Goal: Navigation & Orientation: Find specific page/section

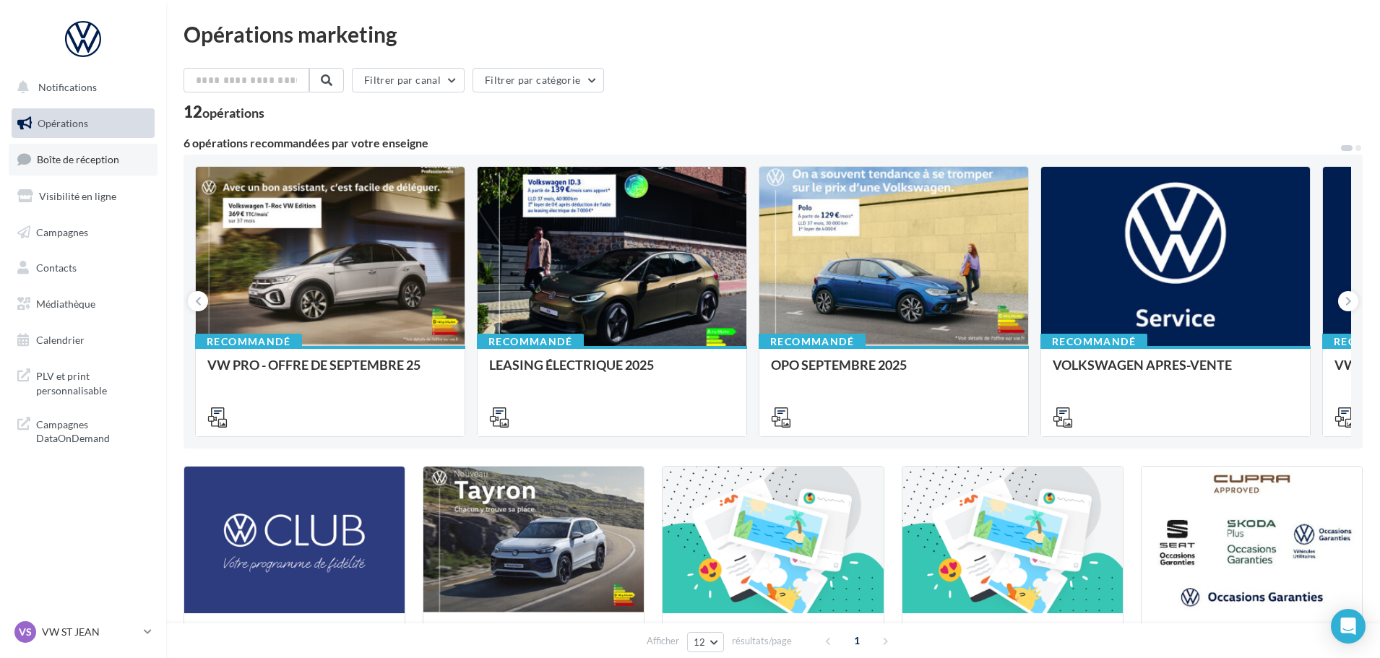
click at [94, 169] on link "Boîte de réception" at bounding box center [83, 159] width 149 height 31
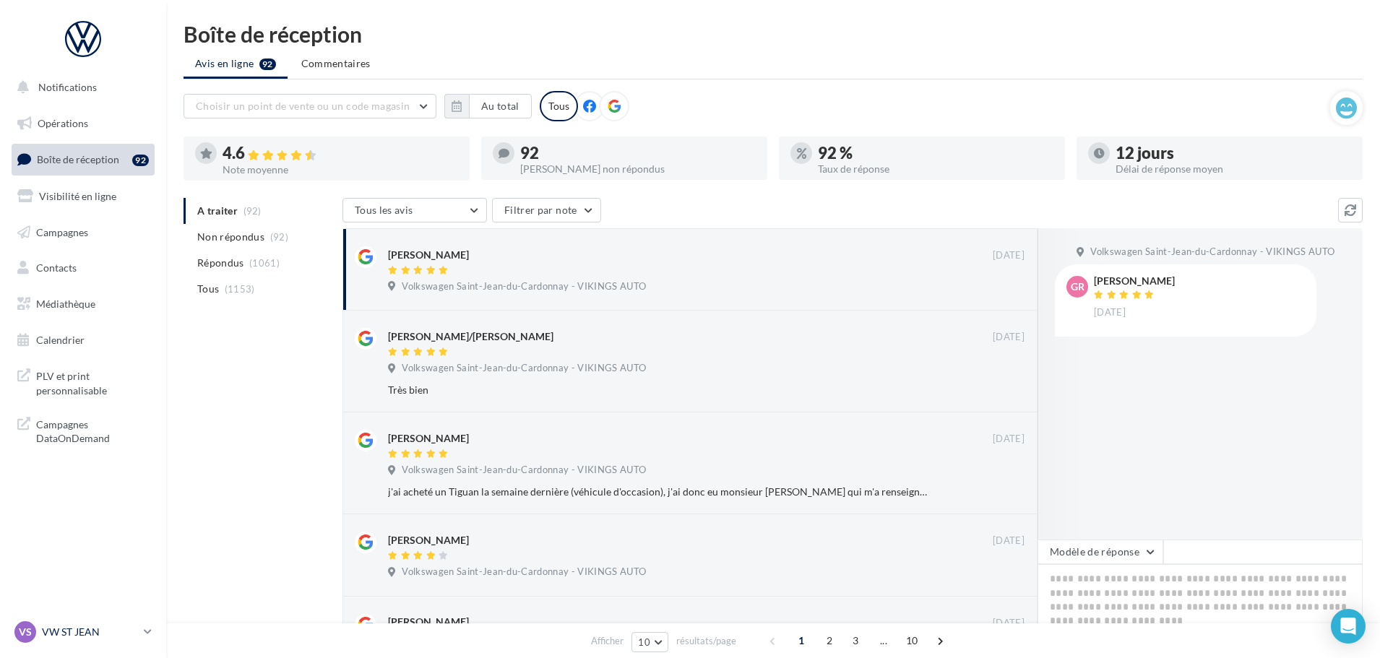
click at [93, 636] on p "VW ST JEAN" at bounding box center [90, 632] width 96 height 14
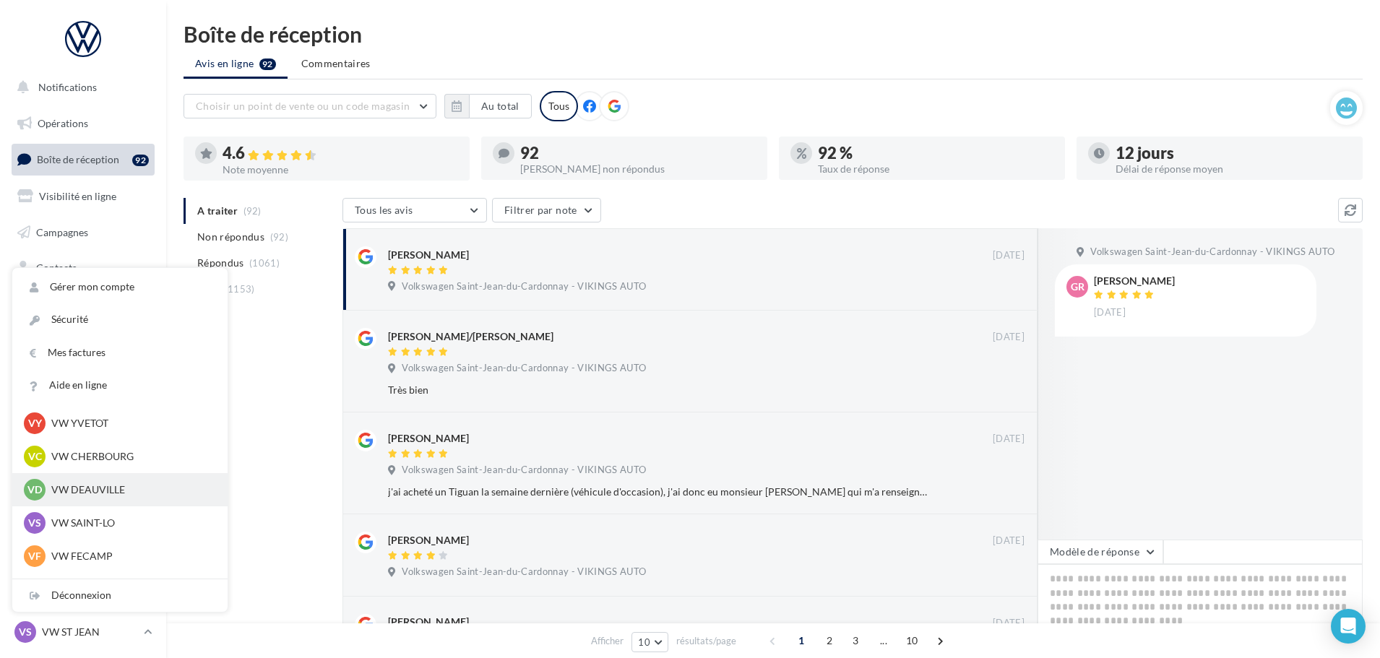
scroll to position [145, 0]
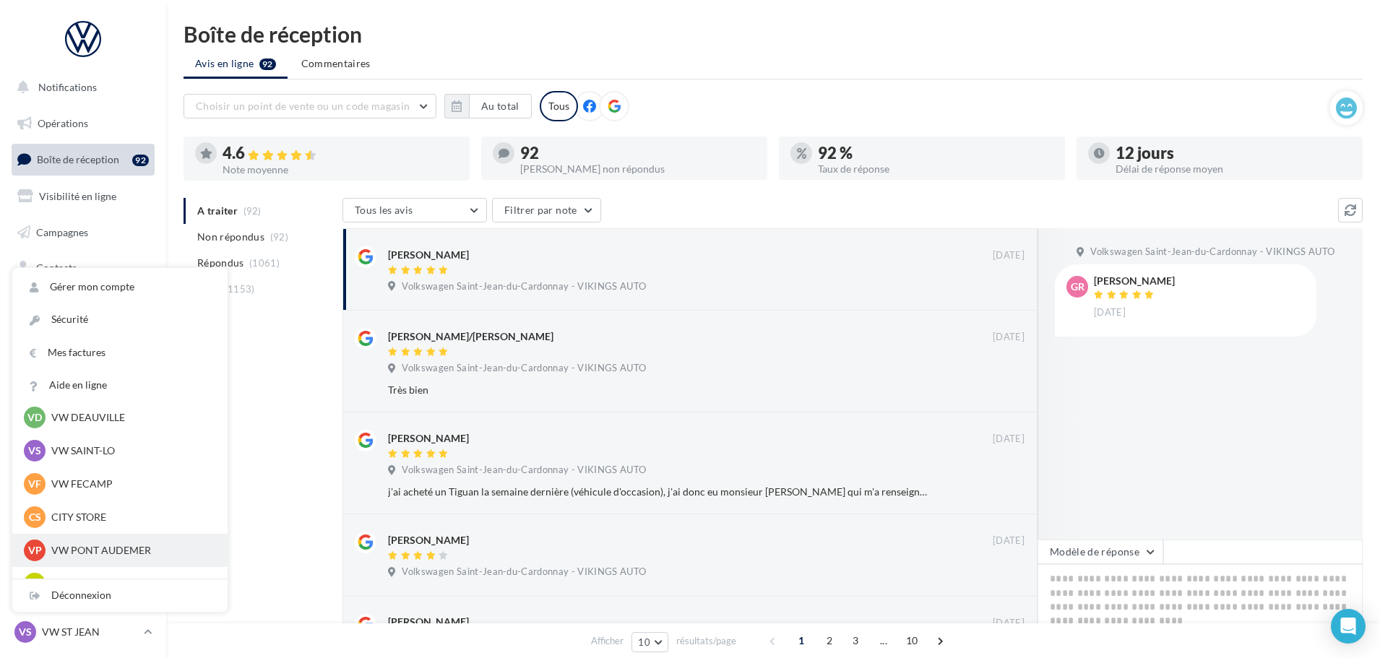
click at [106, 545] on p "VW PONT AUDEMER" at bounding box center [130, 550] width 159 height 14
